Goal: Ask a question: Seek information or help from site administrators or community

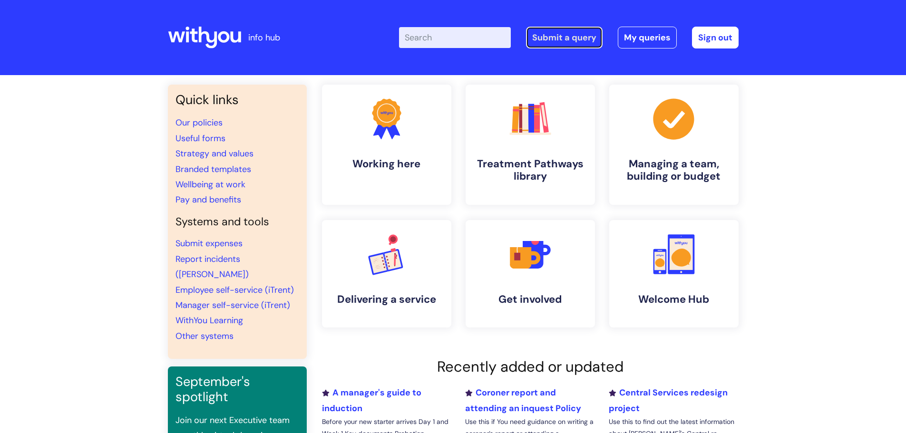
click at [561, 40] on link "Submit a query" at bounding box center [564, 38] width 77 height 22
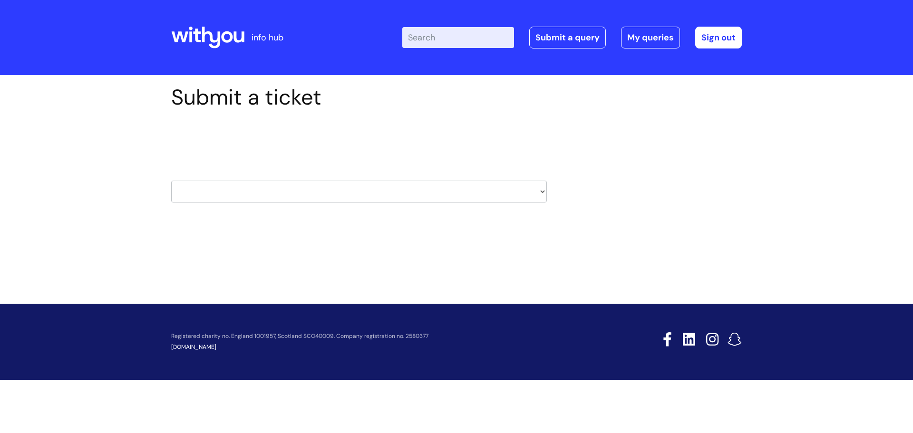
click at [342, 199] on select "HR / People IT and Support Clinical Drug Alerts Finance Accounts Data Support T…" at bounding box center [359, 192] width 376 height 22
select select "it_and_support"
click at [171, 181] on select "HR / People IT and Support Clinical Drug Alerts Finance Accounts Data Support T…" at bounding box center [359, 192] width 376 height 22
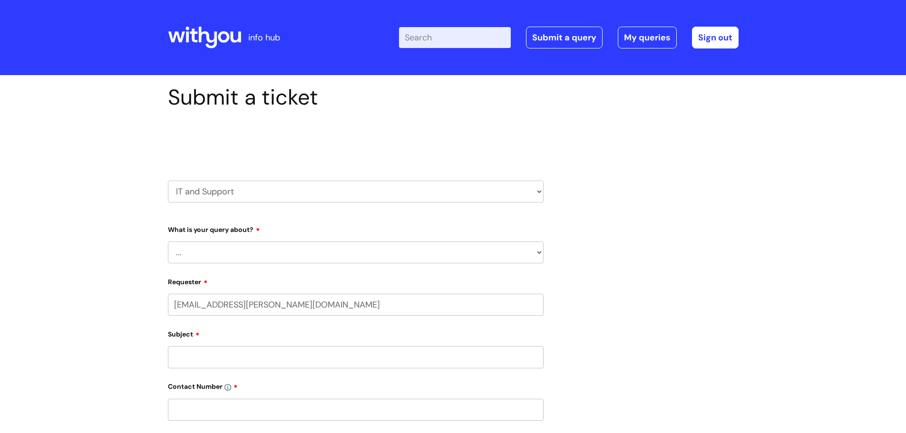
select select "80004286572"
click at [250, 247] on select "... Mobile Phone Reset & MFA Accounts, Starters and Leavers IT Hardware issue I…" at bounding box center [356, 253] width 376 height 22
select select "Something Else"
click at [168, 242] on select "... Mobile Phone Reset & MFA Accounts, Starters and Leavers IT Hardware issue I…" at bounding box center [356, 253] width 376 height 22
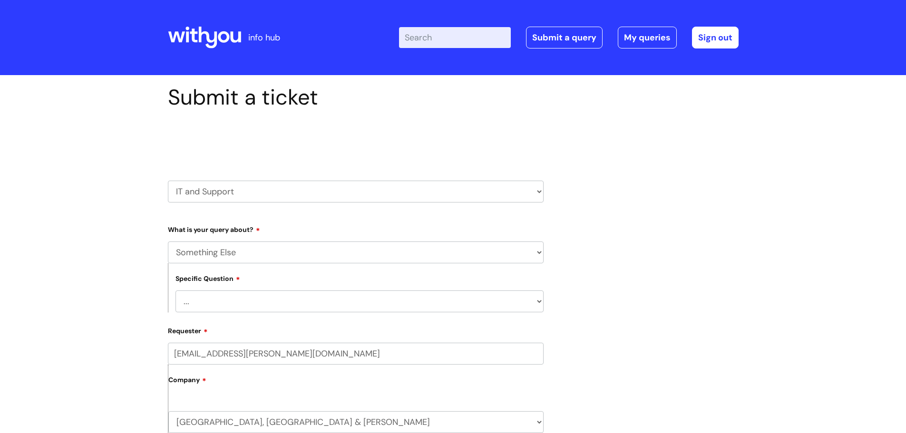
click at [252, 306] on select "... My problem is not listed" at bounding box center [360, 302] width 368 height 22
select select "My problem is not listed"
click at [176, 291] on select "... My problem is not listed" at bounding box center [360, 302] width 368 height 22
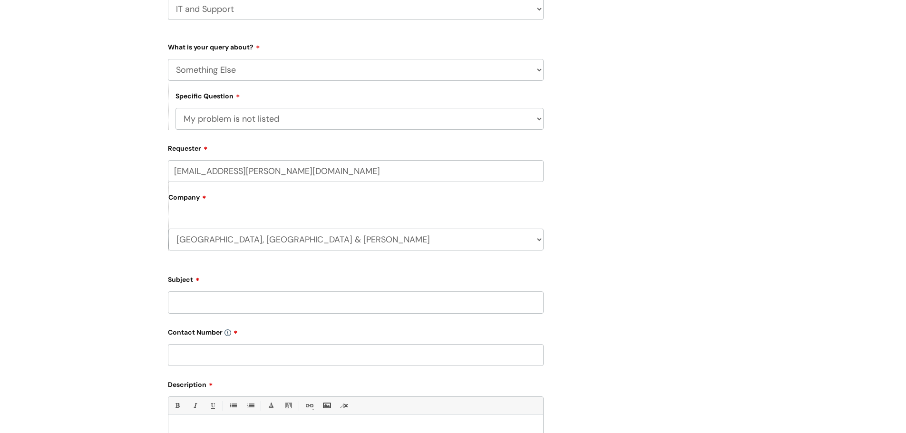
scroll to position [190, 0]
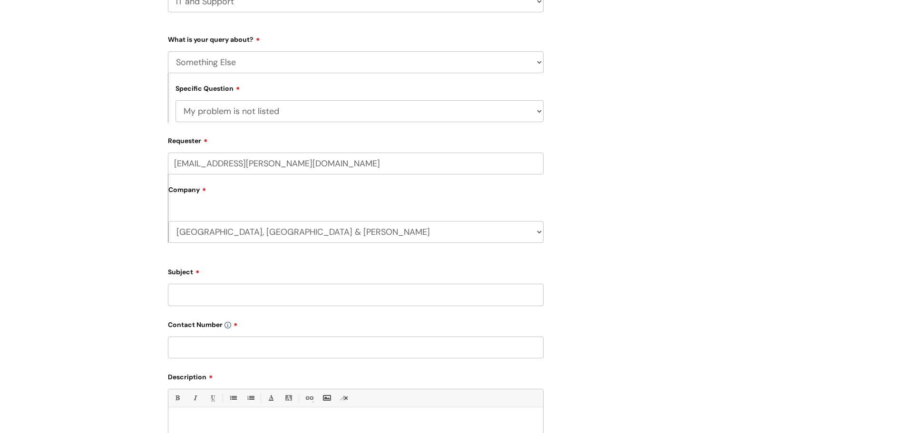
click at [217, 291] on input "Subject" at bounding box center [356, 295] width 376 height 22
type input "Mobile Phone"
click at [190, 342] on input "text" at bounding box center [356, 348] width 376 height 22
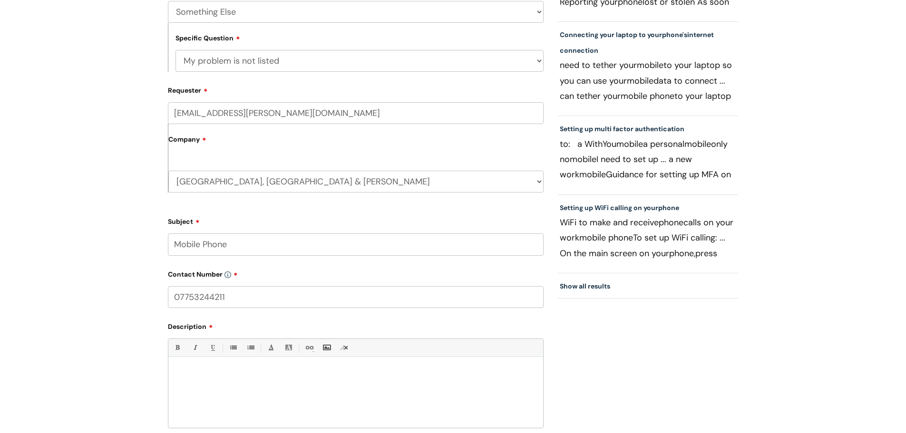
scroll to position [333, 0]
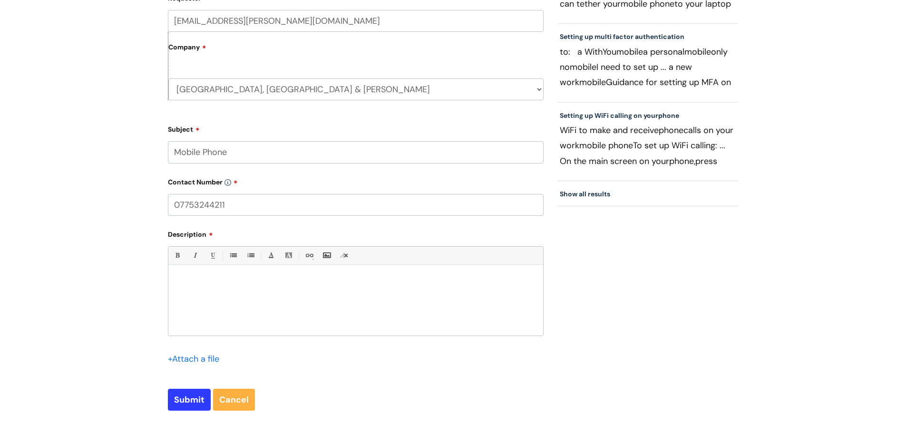
type input "07753244211"
click at [240, 235] on label "Description" at bounding box center [356, 232] width 376 height 11
click at [240, 321] on div at bounding box center [355, 303] width 375 height 66
click at [272, 147] on input "Mobile Phone" at bounding box center [356, 152] width 376 height 22
type input "Mobile Phone 01229"
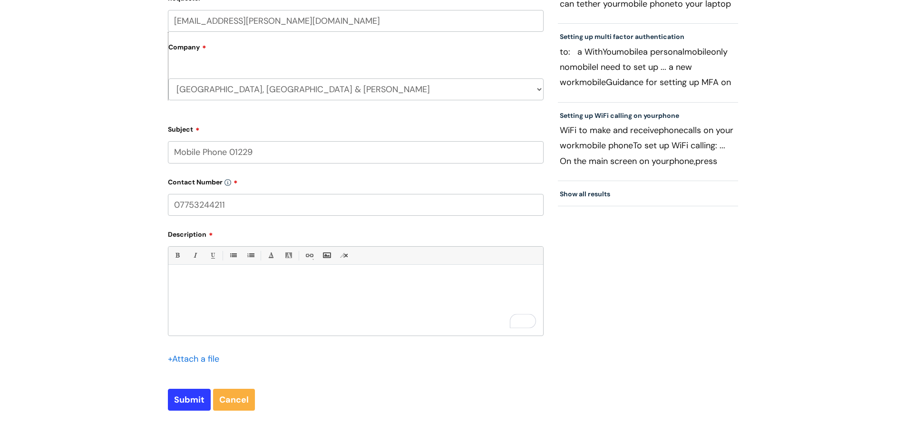
click at [245, 267] on div "Bold (Ctrl-B) Italic (Ctrl-I) Underline(Ctrl-U) • Unordered List (Ctrl-Shift-7)…" at bounding box center [356, 290] width 376 height 89
click at [231, 284] on p "To enrich screen reader interactions, please activate Accessibility in Grammarl…" at bounding box center [356, 281] width 361 height 9
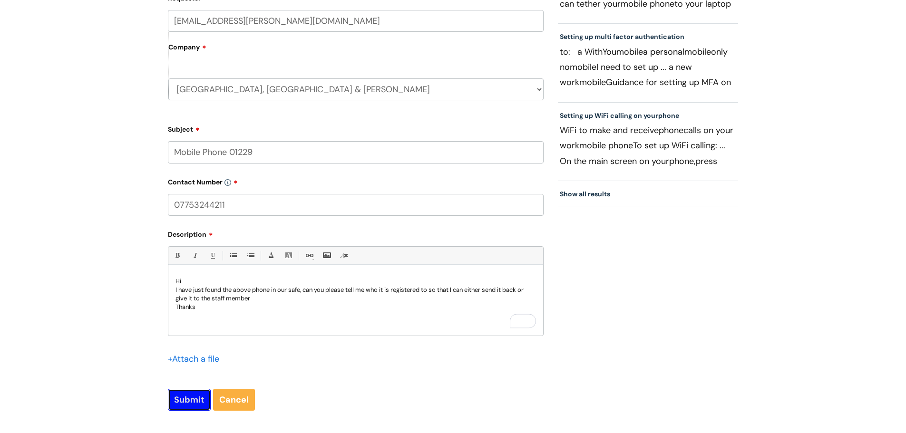
click at [176, 402] on input "Submit" at bounding box center [189, 400] width 43 height 22
type input "Please Wait..."
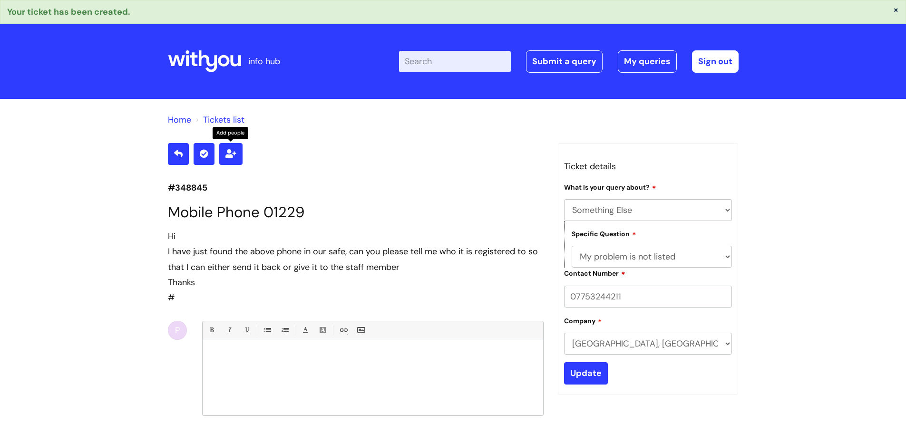
select select "Something Else"
select select "My problem is not listed"
